Goal: Task Accomplishment & Management: Use online tool/utility

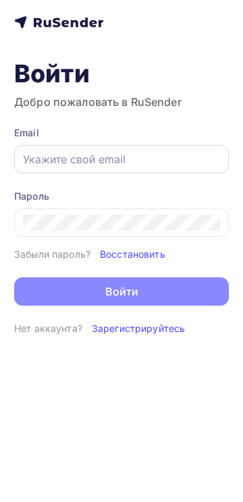
click at [229, 150] on div at bounding box center [121, 159] width 215 height 28
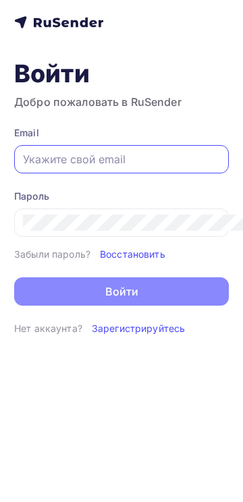
click at [220, 151] on input "text" at bounding box center [121, 159] width 197 height 16
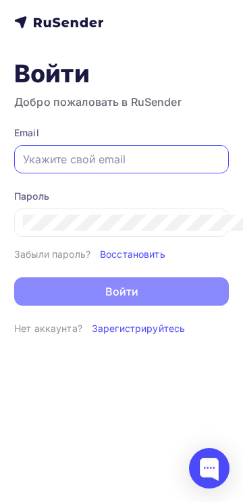
paste input "[EMAIL_ADDRESS][DOMAIN_NAME]"
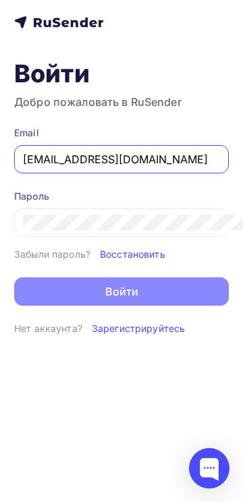
type input "[EMAIL_ADDRESS][DOMAIN_NAME]"
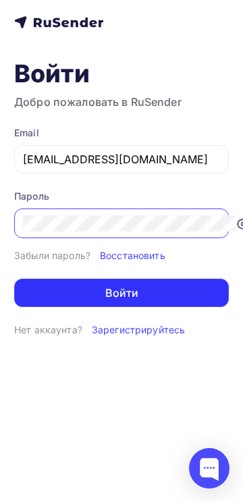
drag, startPoint x: 400, startPoint y: 286, endPoint x: 428, endPoint y: 339, distance: 59.5
click at [229, 288] on button "Войти" at bounding box center [121, 293] width 215 height 28
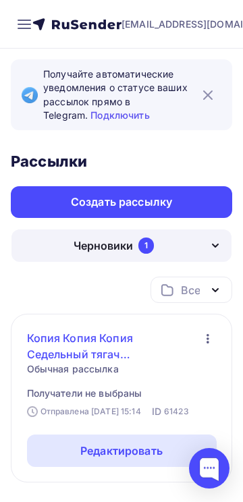
click at [217, 330] on link "Копия Копия Копия Седельный тягач [PHONE_NUMBER]" at bounding box center [122, 346] width 190 height 32
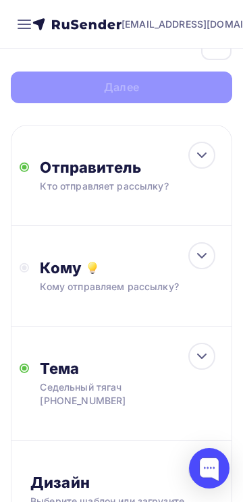
scroll to position [135, 0]
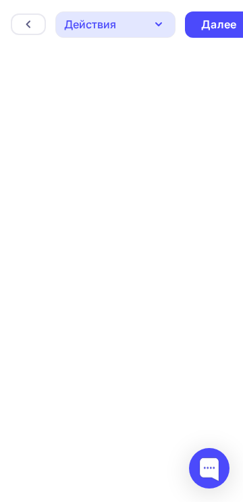
click at [242, 39] on div "Назад Действия Отправить тестовое письмо Предпросмотр Сохранить в Мои шаблоны В…" at bounding box center [121, 24] width 243 height 49
drag, startPoint x: 1112, startPoint y: 24, endPoint x: 1107, endPoint y: 62, distance: 38.1
click at [116, 24] on div "Действия" at bounding box center [90, 24] width 52 height 16
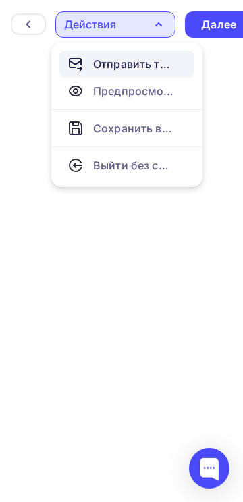
click at [174, 61] on div "Отправить тестовое письмо" at bounding box center [120, 64] width 107 height 16
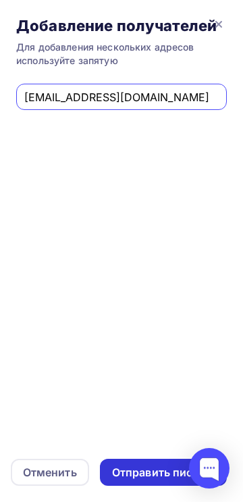
type input "[EMAIL_ADDRESS][DOMAIN_NAME]"
click at [215, 480] on div "Отправить письмо" at bounding box center [163, 473] width 103 height 16
